Goal: Task Accomplishment & Management: Manage account settings

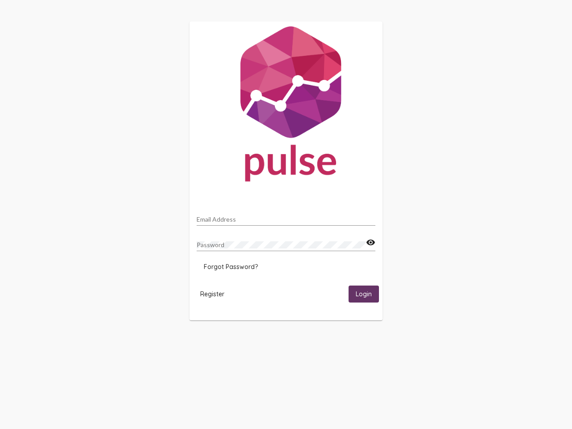
click at [286, 217] on input "Email Address" at bounding box center [286, 219] width 179 height 7
click at [370, 243] on mat-icon "visibility" at bounding box center [370, 242] width 9 height 11
click at [231, 267] on span "Forgot Password?" at bounding box center [231, 267] width 54 height 8
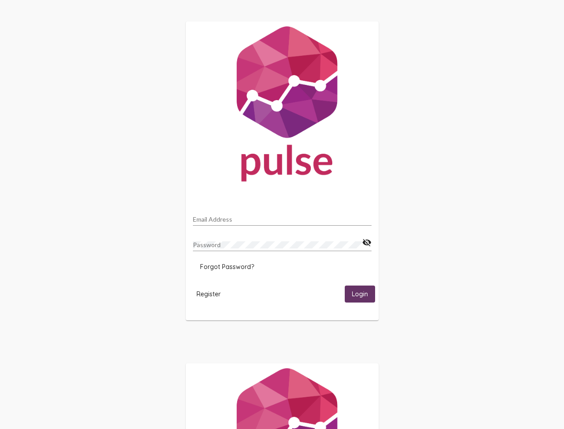
click at [212, 294] on span "Register" at bounding box center [209, 294] width 24 height 8
click at [364, 294] on html "Email Address Password visibility_off Forgot Password? Register Login" at bounding box center [282, 289] width 564 height 579
